Goal: Information Seeking & Learning: Understand process/instructions

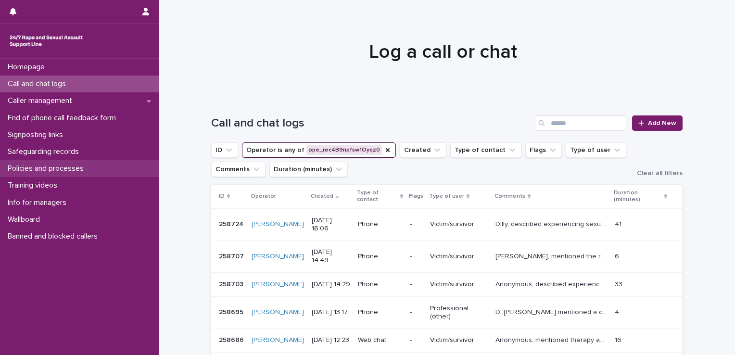
drag, startPoint x: 0, startPoint y: 0, endPoint x: 48, endPoint y: 167, distance: 174.1
click at [48, 167] on p "Policies and processes" at bounding box center [48, 168] width 88 height 9
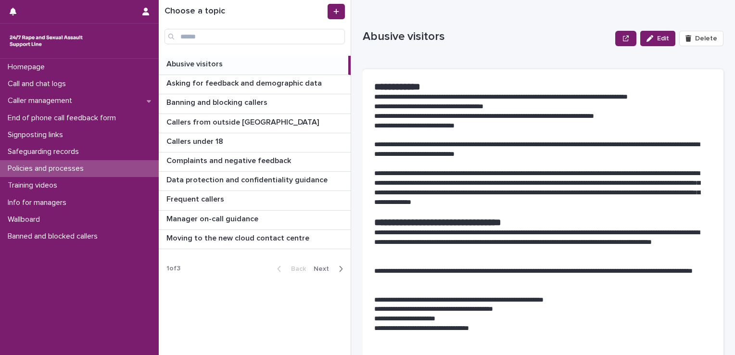
click at [320, 269] on span "Next" at bounding box center [323, 268] width 21 height 7
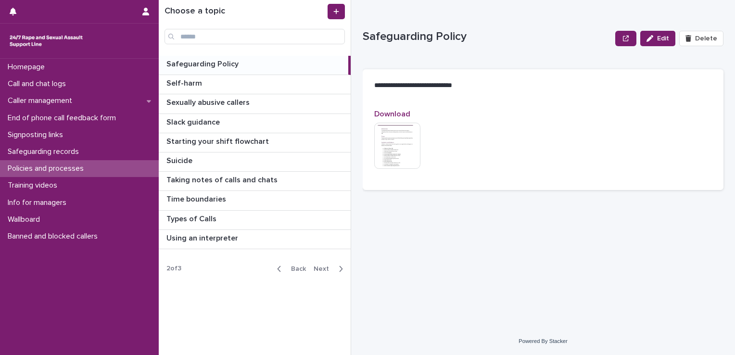
click at [324, 266] on span "Next" at bounding box center [323, 268] width 21 height 7
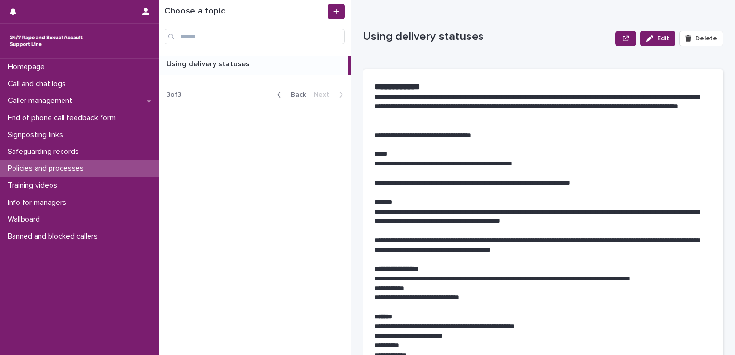
click at [297, 95] on span "Back" at bounding box center [295, 94] width 21 height 7
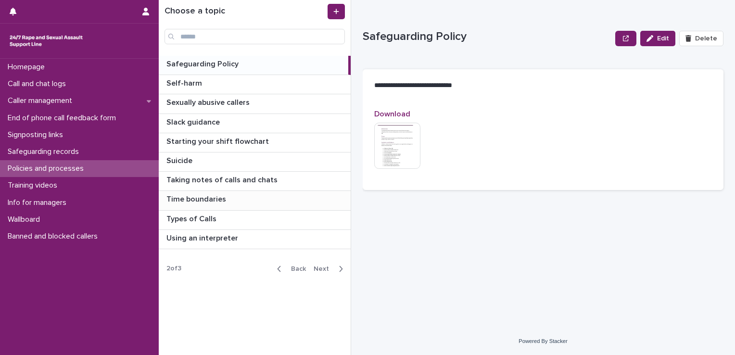
click at [199, 198] on p "Time boundaries" at bounding box center [197, 198] width 62 height 11
